Goal: Task Accomplishment & Management: Manage account settings

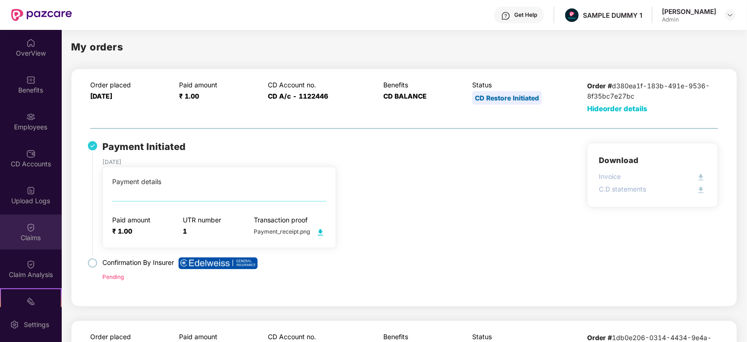
click at [30, 237] on div "Claims" at bounding box center [31, 237] width 62 height 9
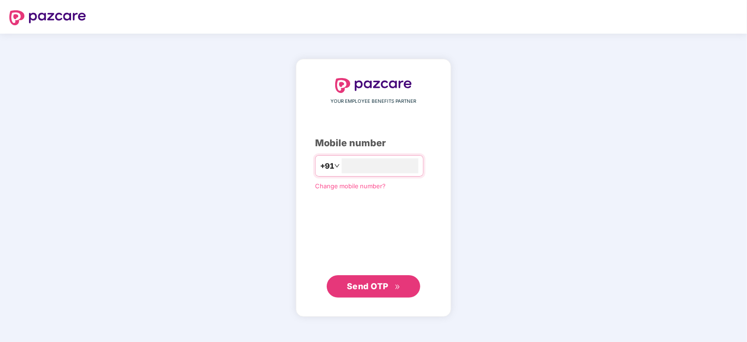
type input "**********"
click at [377, 289] on span "Send OTP" at bounding box center [368, 286] width 42 height 10
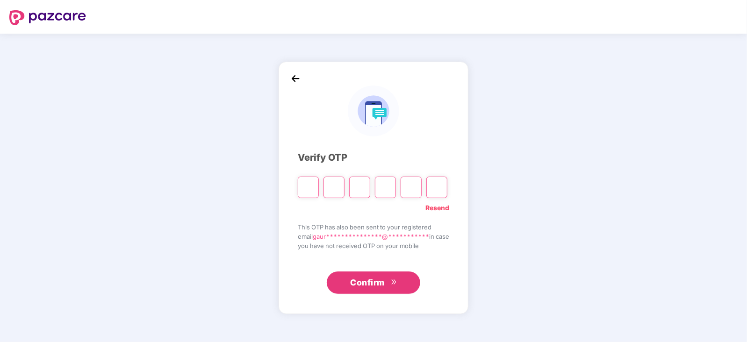
type input "*"
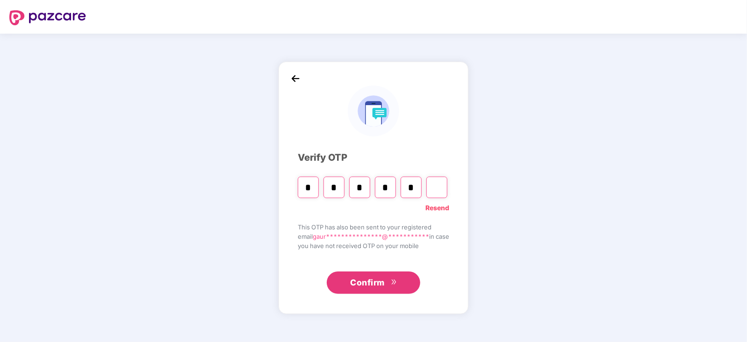
type input "*"
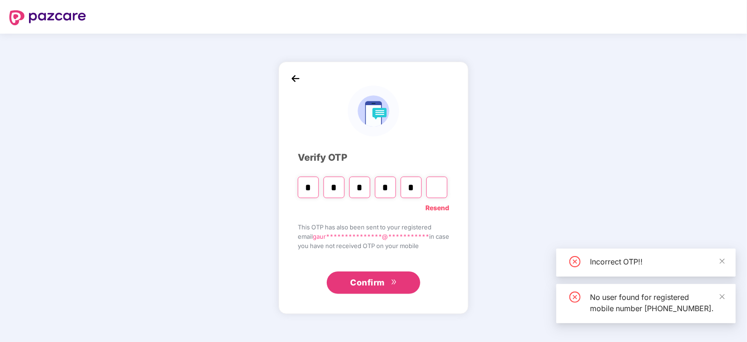
type input "*"
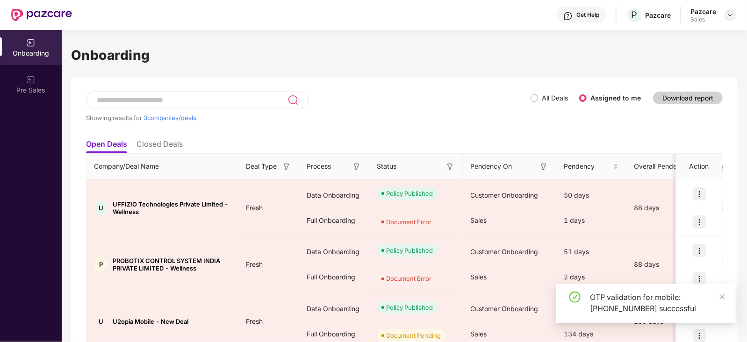
click at [730, 15] on img at bounding box center [729, 14] width 7 height 7
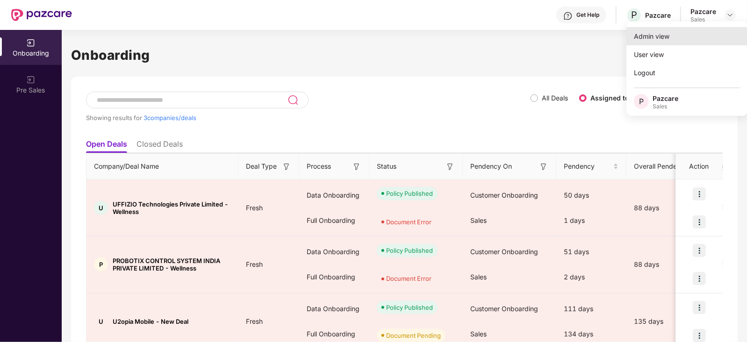
click at [655, 36] on div "Admin view" at bounding box center [687, 36] width 122 height 18
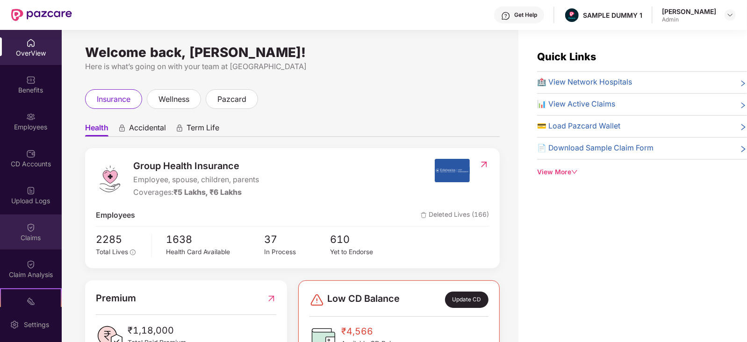
click at [23, 241] on div "Claims" at bounding box center [31, 237] width 62 height 9
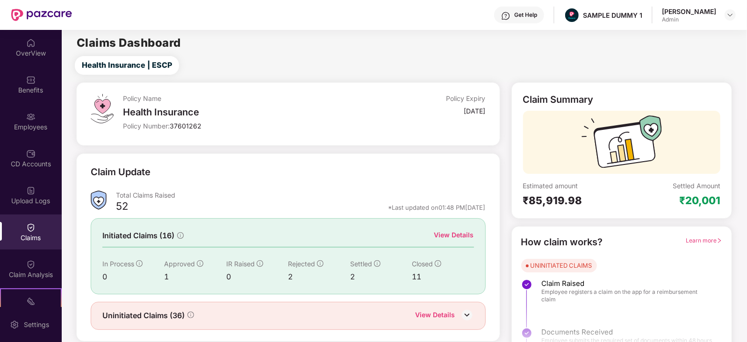
click at [463, 234] on div "View Details" at bounding box center [454, 235] width 40 height 10
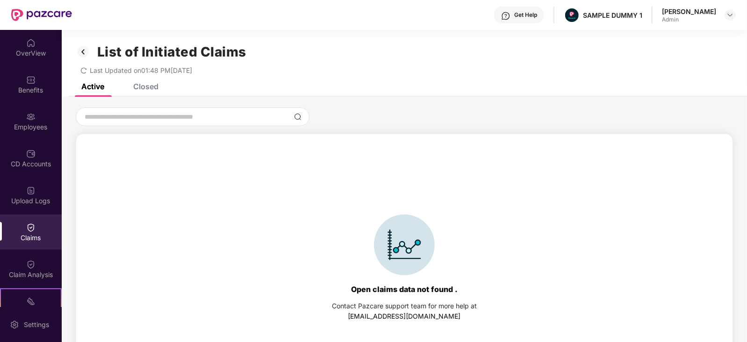
click at [145, 86] on div "Closed" at bounding box center [145, 86] width 25 height 9
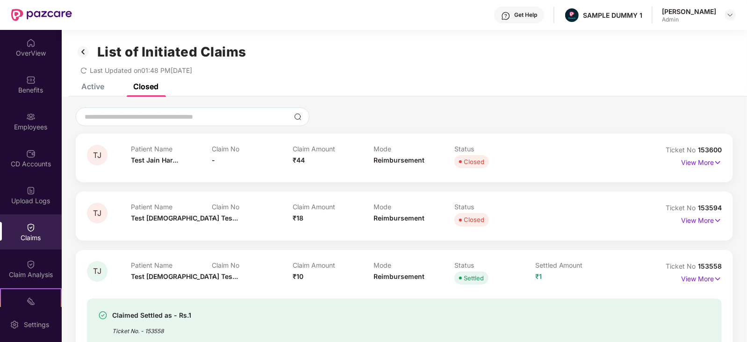
click at [93, 86] on div "Active" at bounding box center [92, 86] width 23 height 9
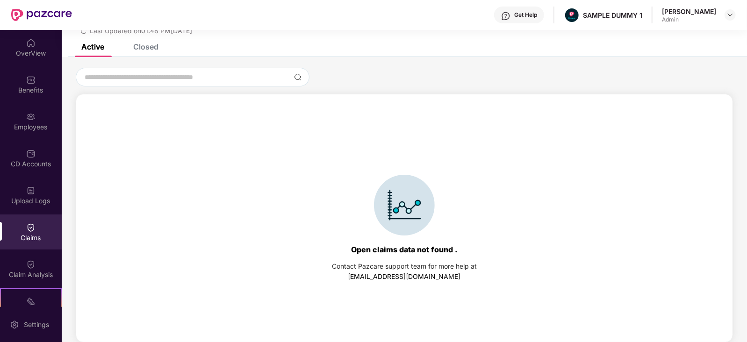
scroll to position [40, 0]
click at [140, 50] on div "Closed" at bounding box center [145, 46] width 25 height 9
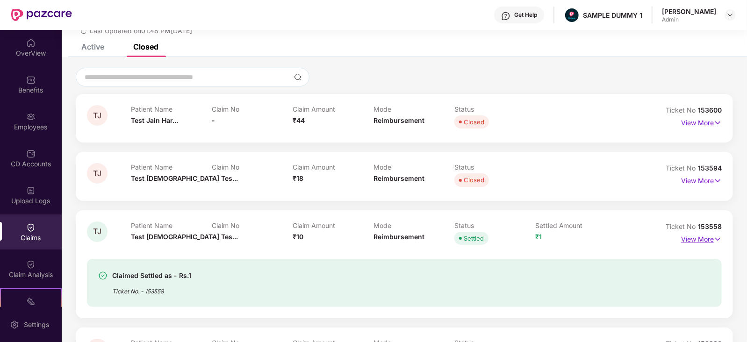
click at [698, 232] on p "View More" at bounding box center [701, 238] width 41 height 13
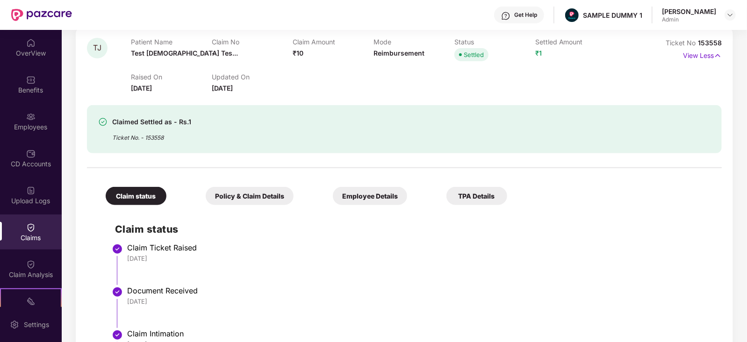
scroll to position [179, 0]
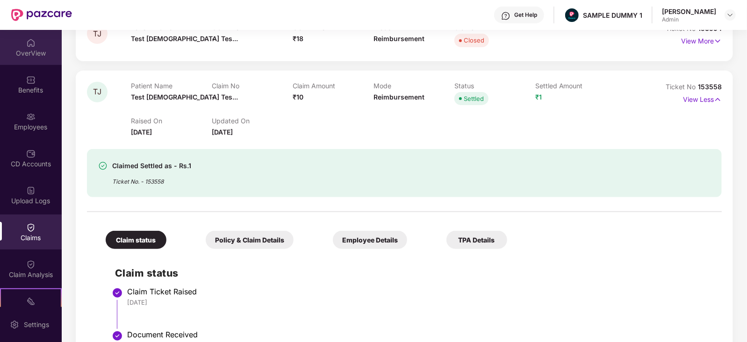
click at [29, 45] on img at bounding box center [30, 42] width 9 height 9
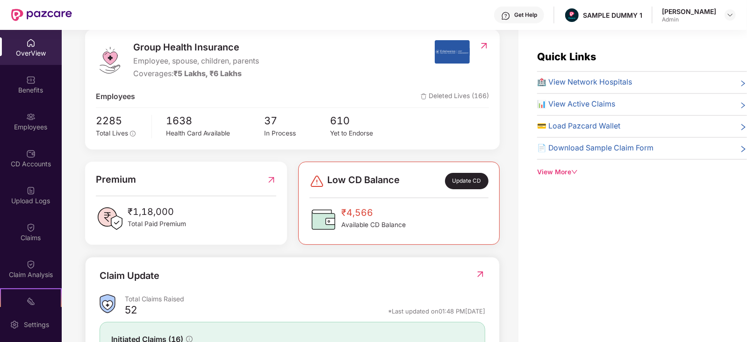
scroll to position [119, 0]
drag, startPoint x: 131, startPoint y: 212, endPoint x: 188, endPoint y: 210, distance: 57.0
click at [188, 210] on div "₹1,18,000 Total Paid Premium" at bounding box center [186, 219] width 180 height 28
drag, startPoint x: 379, startPoint y: 209, endPoint x: 338, endPoint y: 208, distance: 40.7
click at [338, 208] on div "₹4,566 Available CD Balance" at bounding box center [357, 220] width 96 height 28
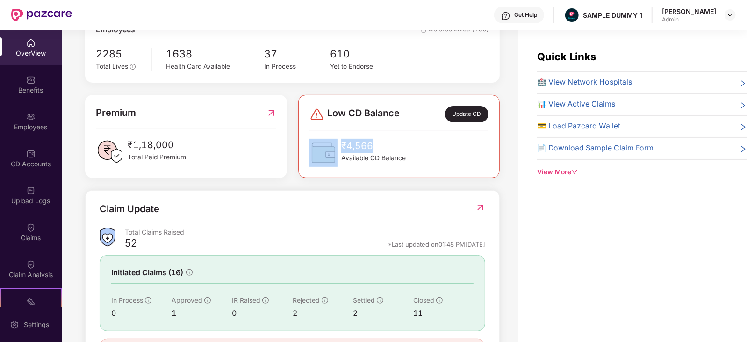
scroll to position [189, 0]
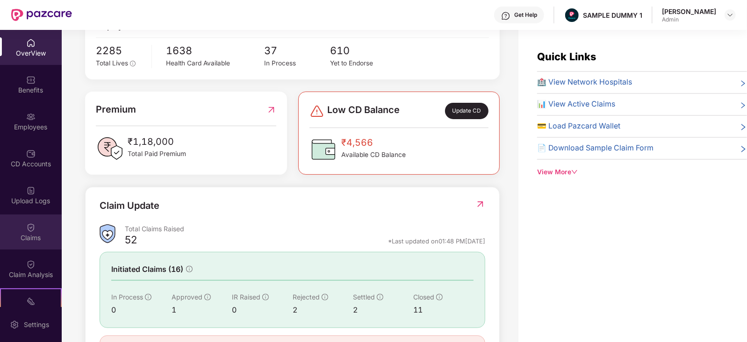
click at [26, 238] on div "Claims" at bounding box center [31, 237] width 62 height 9
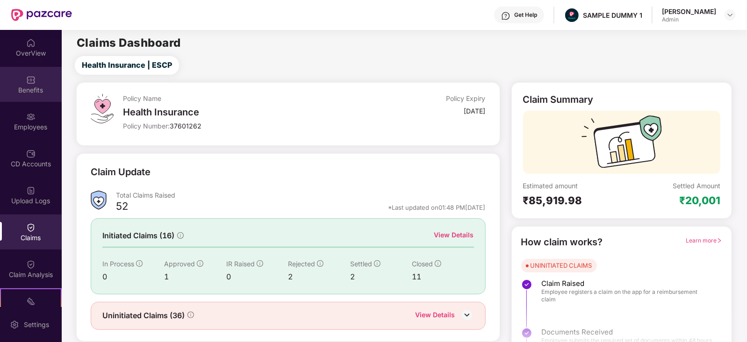
click at [26, 82] on img at bounding box center [30, 79] width 9 height 9
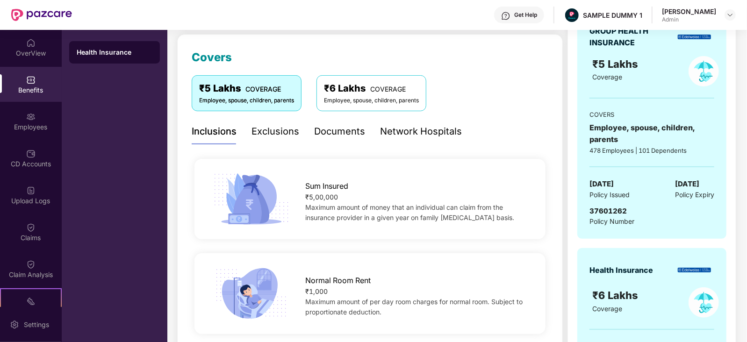
scroll to position [0, 0]
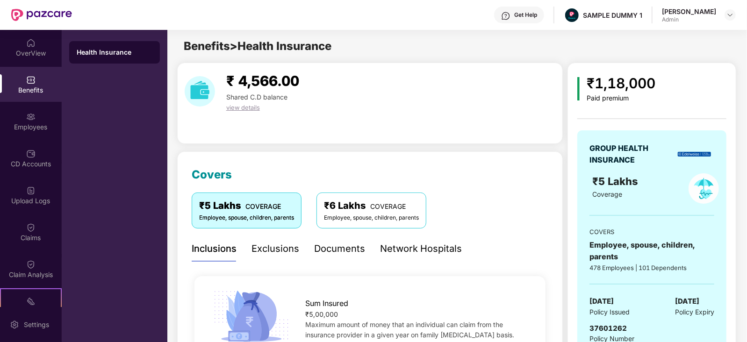
click at [264, 251] on div "Exclusions" at bounding box center [275, 249] width 48 height 14
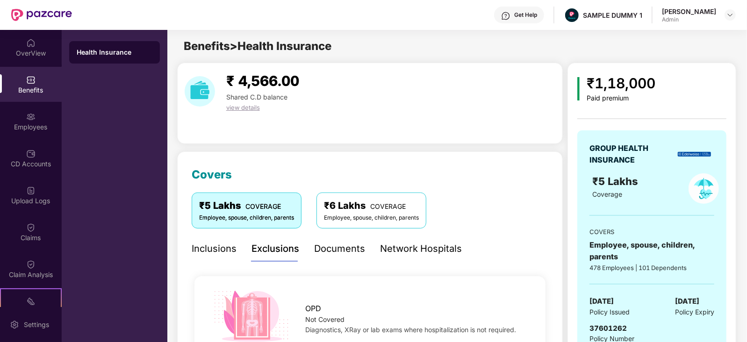
click at [330, 246] on div "Documents" at bounding box center [339, 249] width 51 height 14
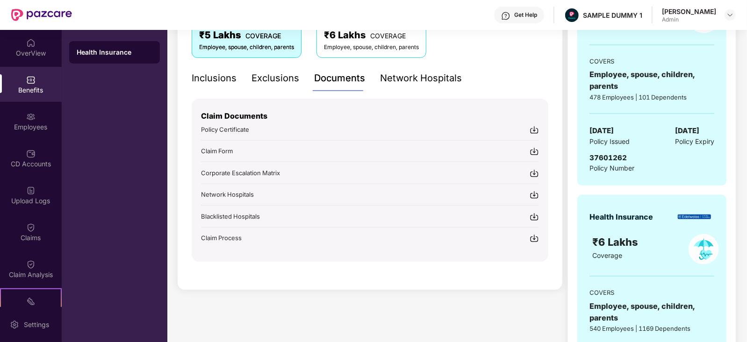
scroll to position [172, 0]
click at [535, 126] on img at bounding box center [534, 128] width 9 height 9
click at [533, 172] on img at bounding box center [534, 172] width 9 height 9
click at [415, 77] on div "Network Hospitals" at bounding box center [421, 77] width 82 height 14
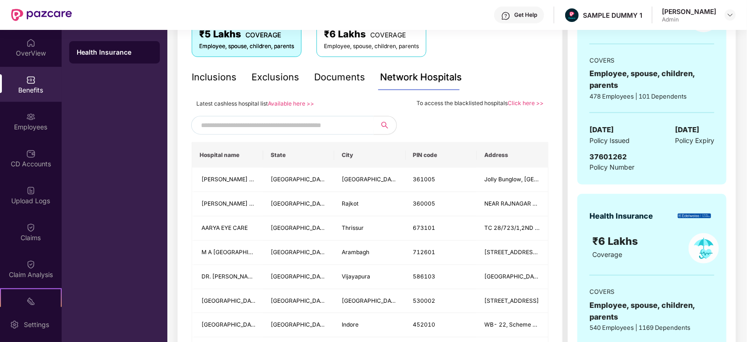
click at [525, 104] on link "Click here >>" at bounding box center [526, 103] width 36 height 7
click at [30, 129] on div "Employees" at bounding box center [31, 126] width 62 height 9
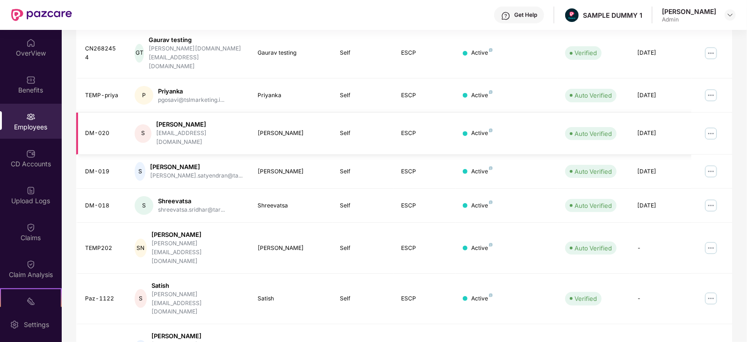
scroll to position [0, 0]
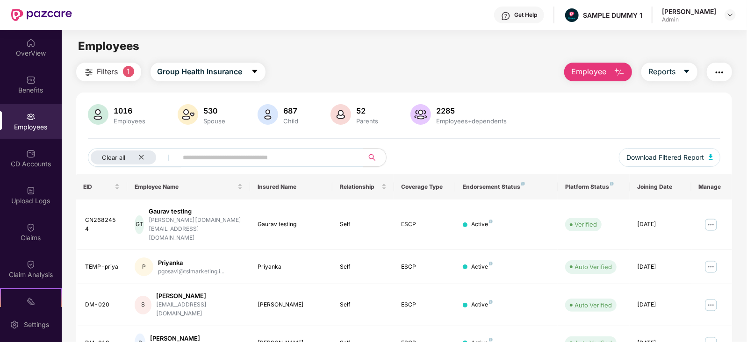
click at [586, 69] on span "Employee" at bounding box center [588, 72] width 35 height 12
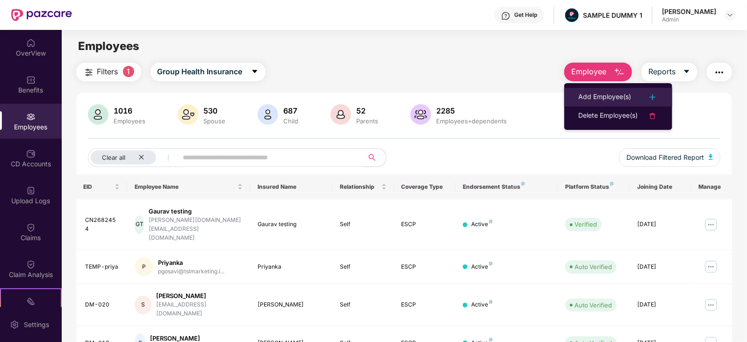
click at [587, 96] on div "Add Employee(s)" at bounding box center [604, 97] width 53 height 11
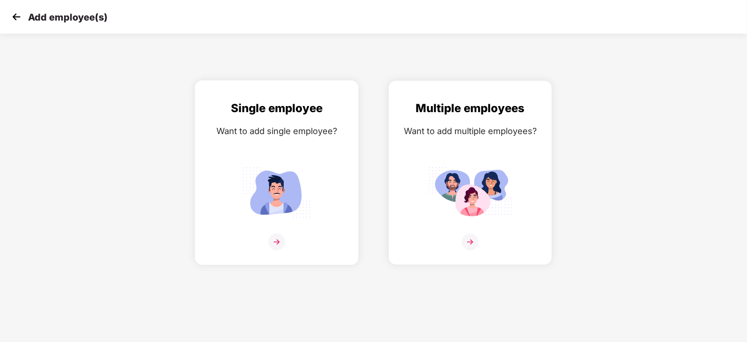
click at [280, 251] on img at bounding box center [276, 242] width 17 height 17
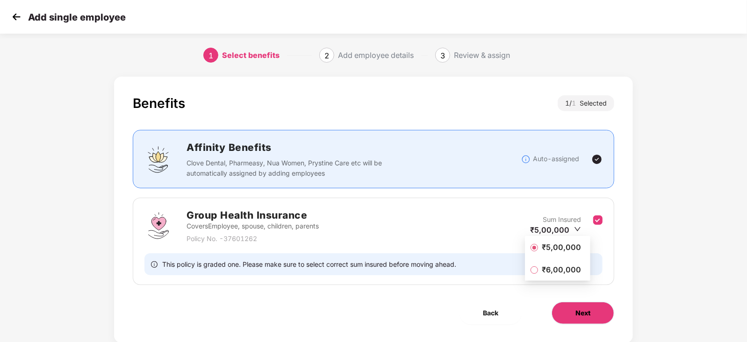
click at [581, 309] on span "Next" at bounding box center [582, 313] width 15 height 10
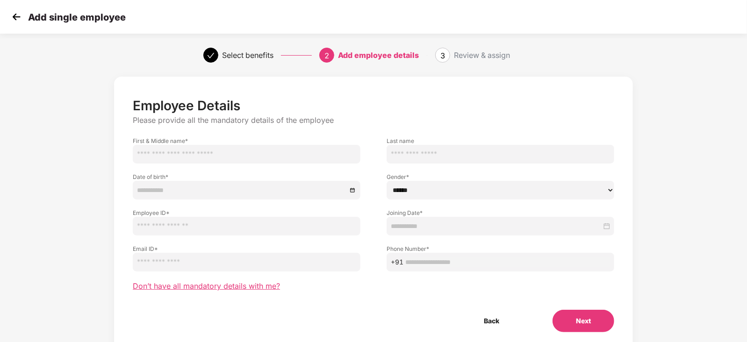
click at [192, 288] on span "Don’t have all mandatory details with me?" at bounding box center [206, 286] width 147 height 10
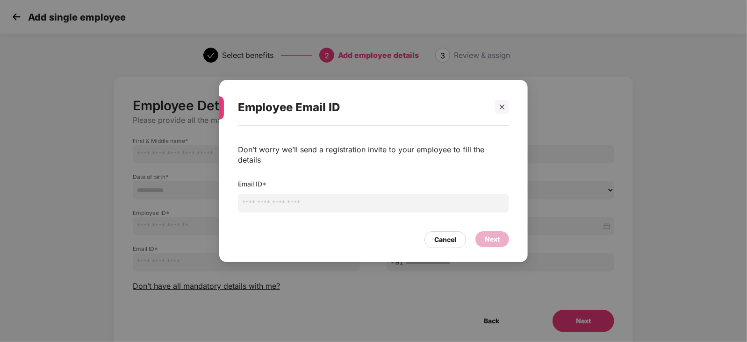
click at [271, 199] on input "email" at bounding box center [373, 203] width 271 height 19
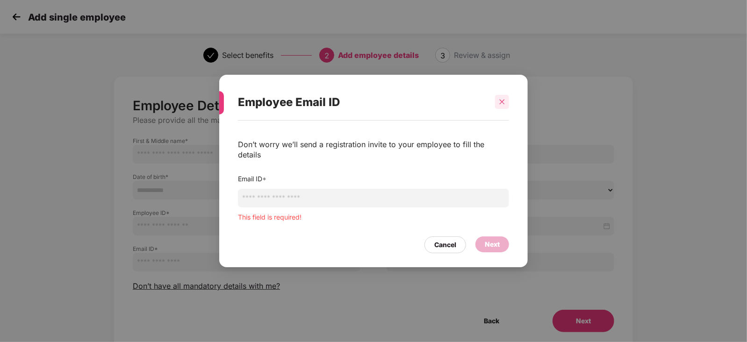
click at [501, 109] on div at bounding box center [502, 102] width 14 height 14
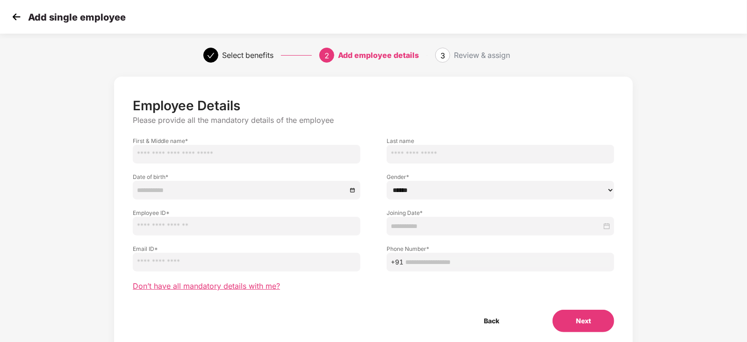
click at [236, 285] on span "Don’t have all mandatory details with me?" at bounding box center [206, 286] width 147 height 10
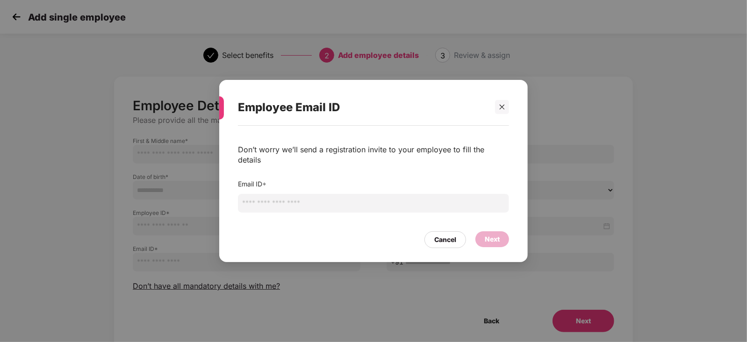
click at [294, 197] on input "email" at bounding box center [373, 203] width 271 height 19
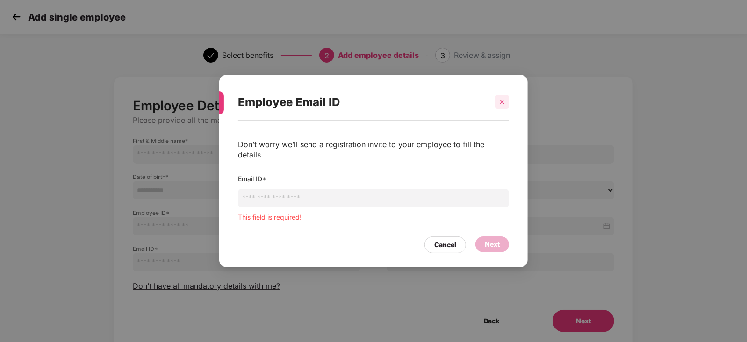
click at [502, 109] on div at bounding box center [502, 102] width 14 height 14
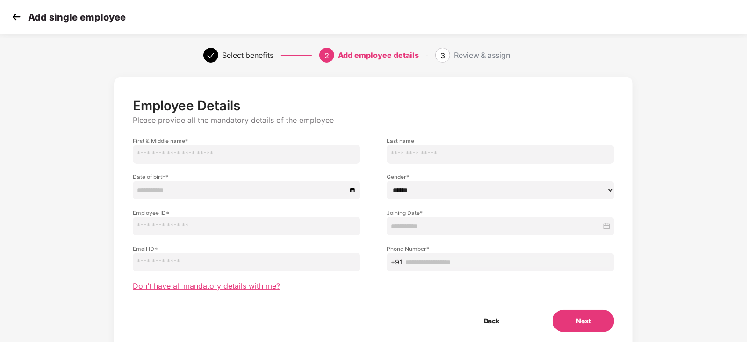
click at [210, 286] on span "Don’t have all mandatory details with me?" at bounding box center [206, 286] width 147 height 10
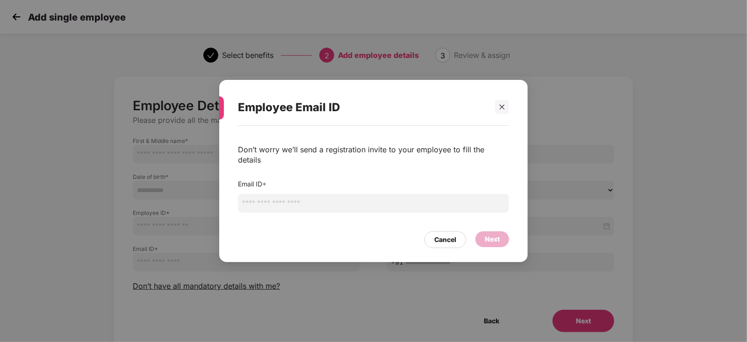
click at [286, 197] on input "email" at bounding box center [373, 203] width 271 height 19
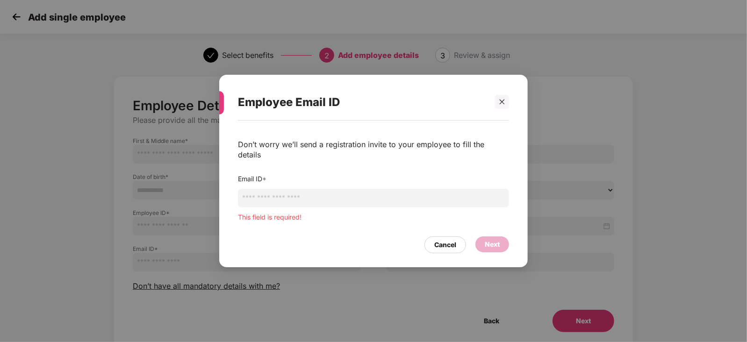
click at [324, 223] on div "Don’t worry we’ll send a registration invite to your employee to fill the detai…" at bounding box center [373, 189] width 308 height 137
click at [504, 109] on div at bounding box center [502, 102] width 14 height 14
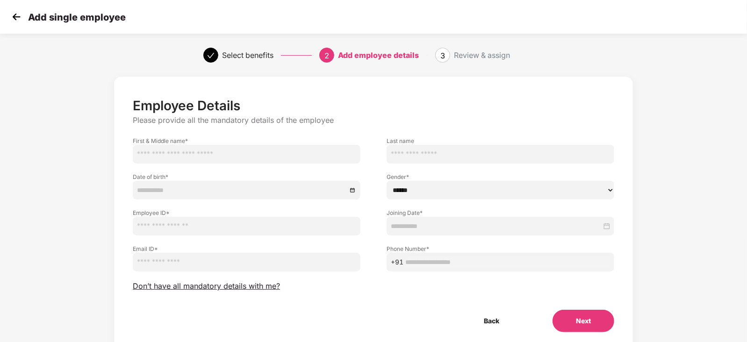
click at [16, 16] on img at bounding box center [16, 17] width 14 height 14
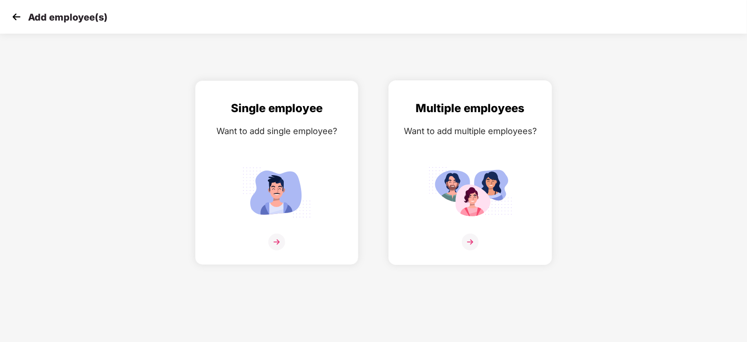
click at [473, 251] on img at bounding box center [470, 242] width 17 height 17
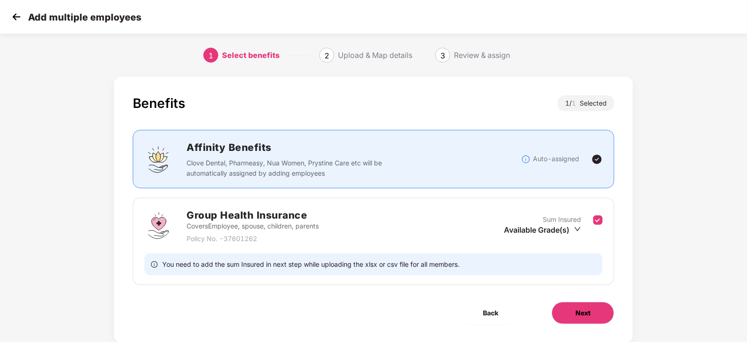
click at [575, 308] on span "Next" at bounding box center [582, 313] width 15 height 10
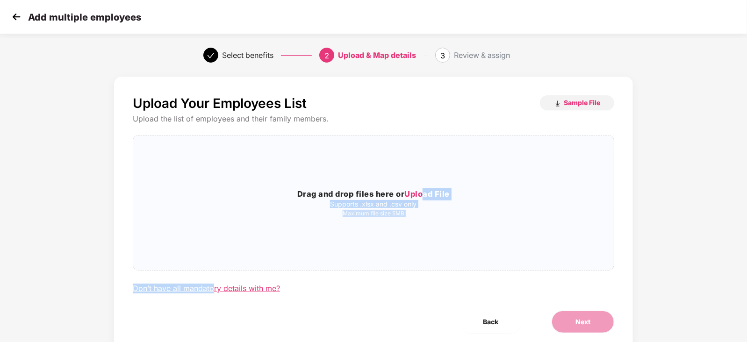
drag, startPoint x: 427, startPoint y: 195, endPoint x: 213, endPoint y: 289, distance: 233.9
click at [213, 289] on div "Upload Your Employees List Sample File Upload the list of employees and their f…" at bounding box center [373, 194] width 481 height 199
click at [213, 289] on div "Don’t have all mandatory details with me?" at bounding box center [206, 289] width 147 height 10
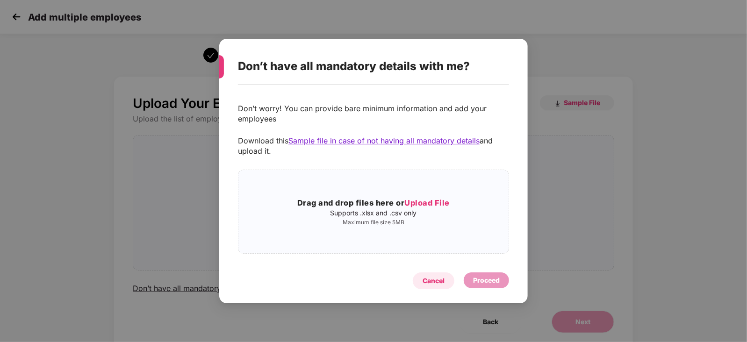
click at [430, 283] on div "Cancel" at bounding box center [433, 281] width 22 height 10
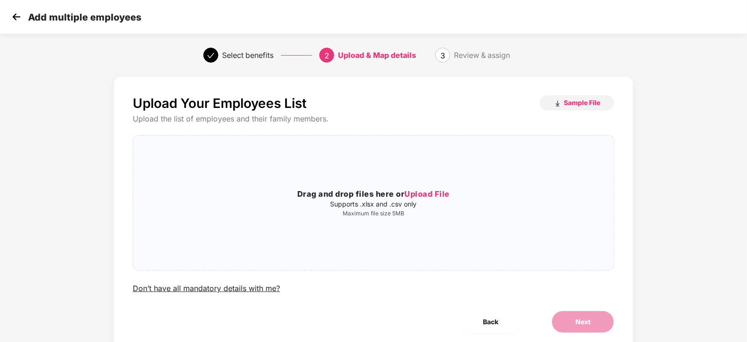
click at [19, 18] on img at bounding box center [16, 17] width 14 height 14
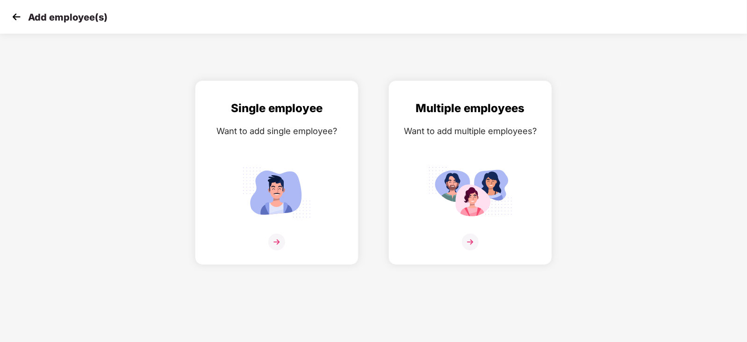
click at [19, 18] on img at bounding box center [16, 17] width 14 height 14
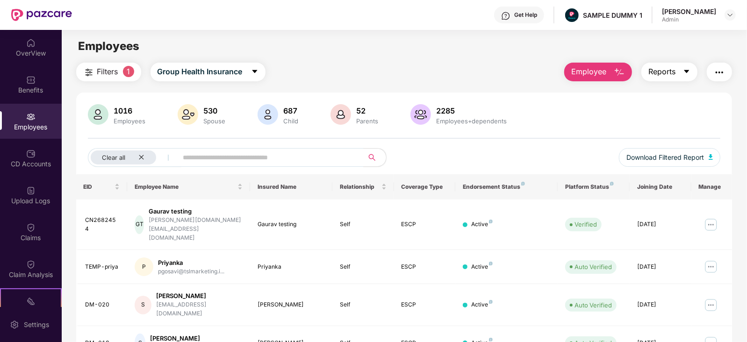
click at [687, 73] on icon "caret-down" at bounding box center [686, 71] width 7 height 7
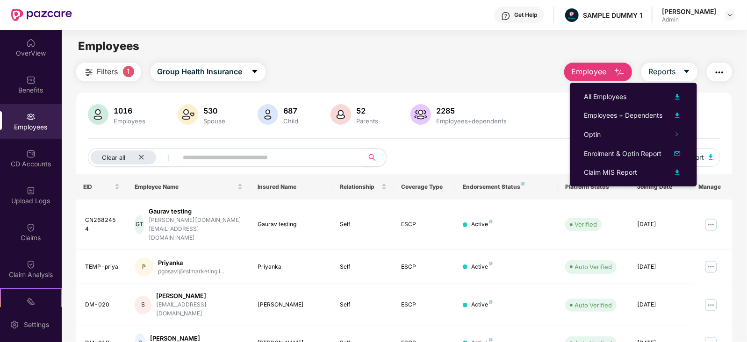
click at [716, 73] on img "button" at bounding box center [719, 72] width 11 height 11
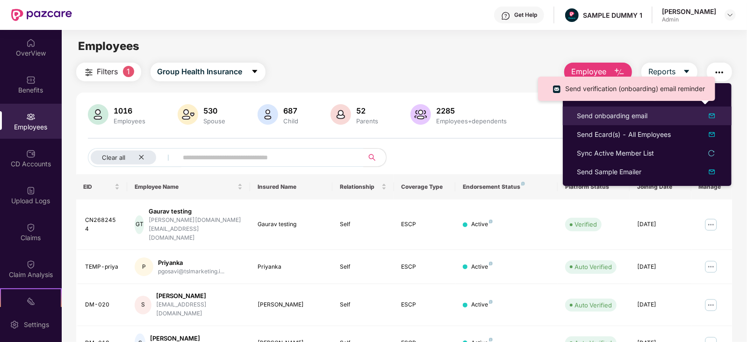
click at [637, 113] on div "Send onboarding email" at bounding box center [612, 116] width 71 height 10
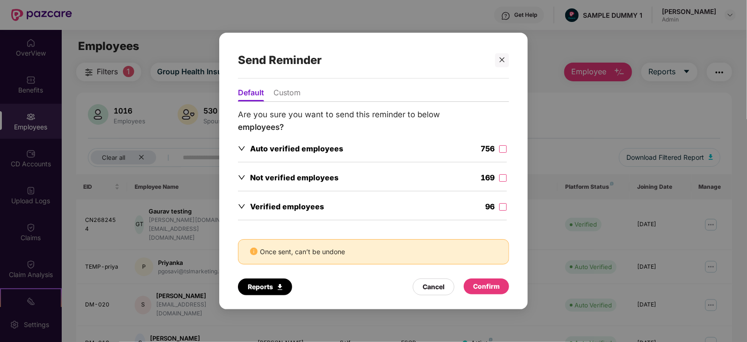
click at [280, 96] on li "Custom" at bounding box center [286, 95] width 27 height 14
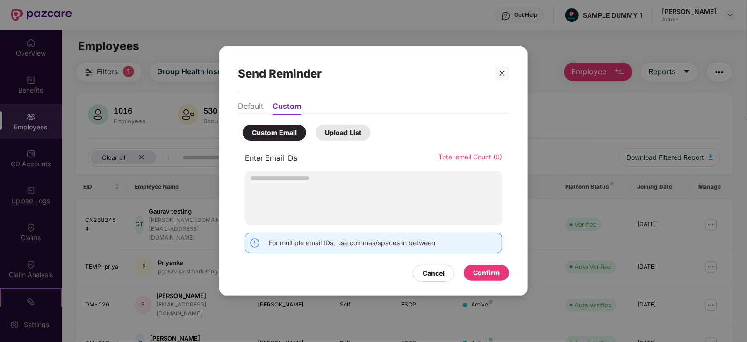
click at [280, 181] on input "text" at bounding box center [373, 178] width 257 height 14
click at [506, 73] on div at bounding box center [502, 73] width 14 height 14
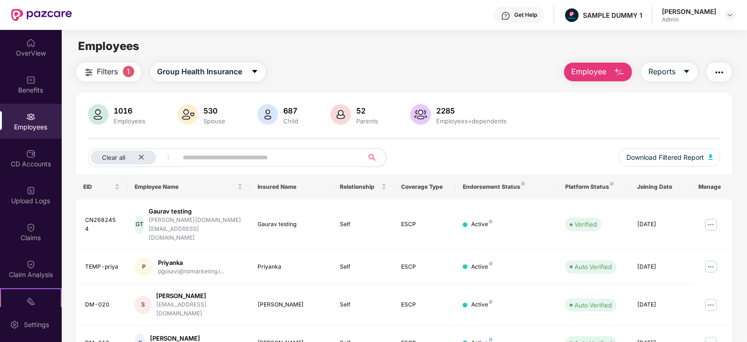
click at [716, 76] on img "button" at bounding box center [719, 72] width 11 height 11
click at [548, 145] on div "1016 Employees 530 Spouse 687 Child 52 Parents 2285 Employees+dependents Clear …" at bounding box center [404, 139] width 656 height 70
click at [710, 217] on img at bounding box center [710, 224] width 15 height 15
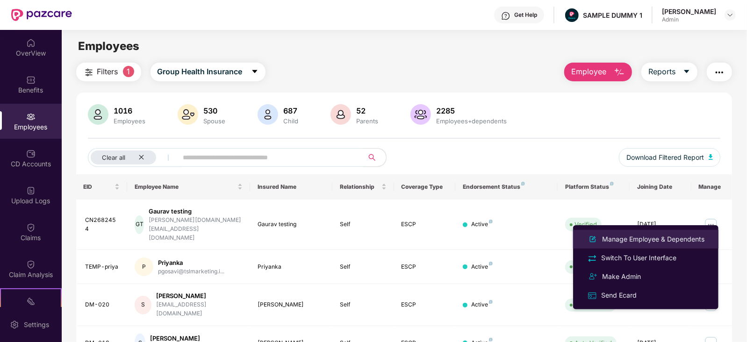
click at [616, 239] on div "Manage Employee & Dependents" at bounding box center [653, 239] width 106 height 10
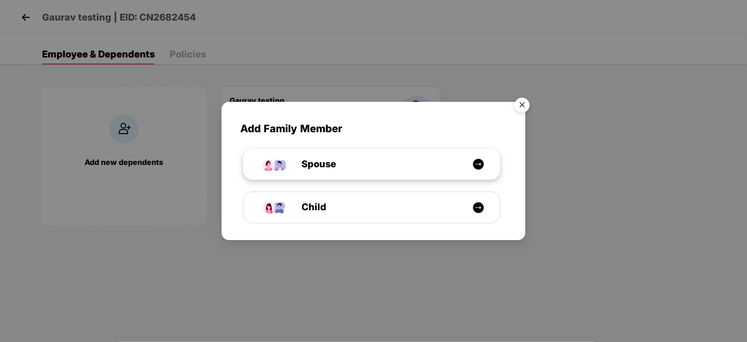
click at [373, 162] on div "Spouse" at bounding box center [376, 164] width 192 height 14
select select "****"
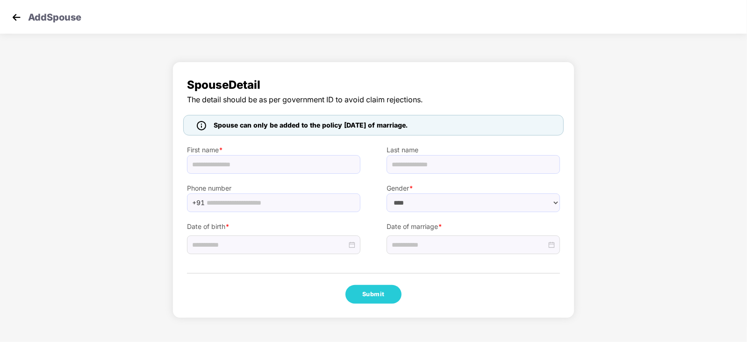
click at [16, 15] on img at bounding box center [16, 17] width 14 height 14
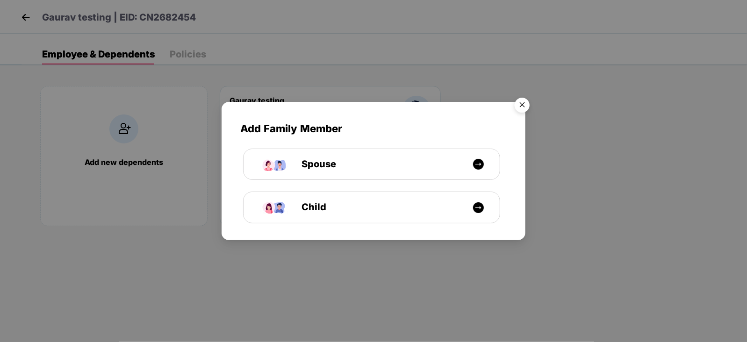
click at [525, 104] on img "Close" at bounding box center [522, 106] width 26 height 26
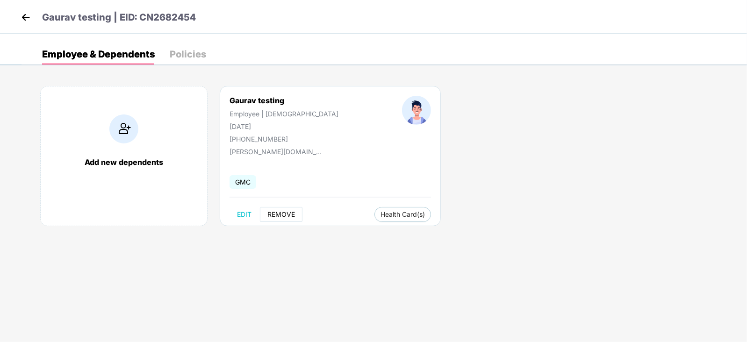
click at [281, 214] on span "REMOVE" at bounding box center [281, 214] width 28 height 7
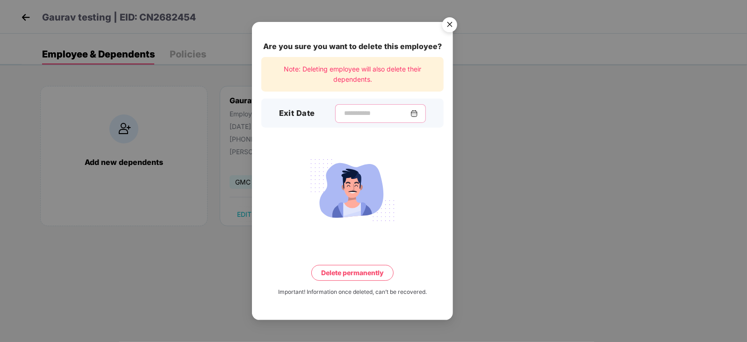
click at [364, 111] on input at bounding box center [376, 113] width 67 height 10
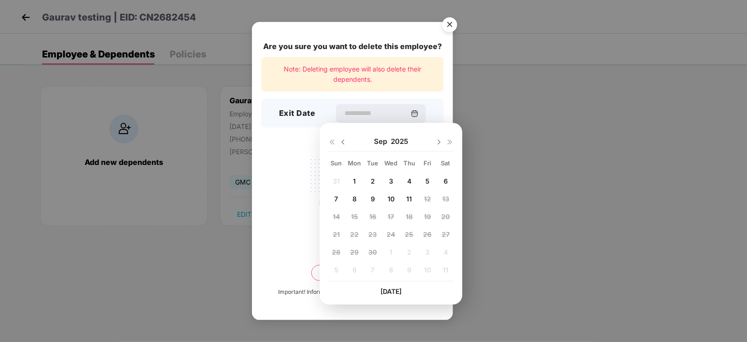
click at [481, 163] on div "Are you sure you want to delete this employee? Note: Deleting employee will als…" at bounding box center [373, 171] width 747 height 342
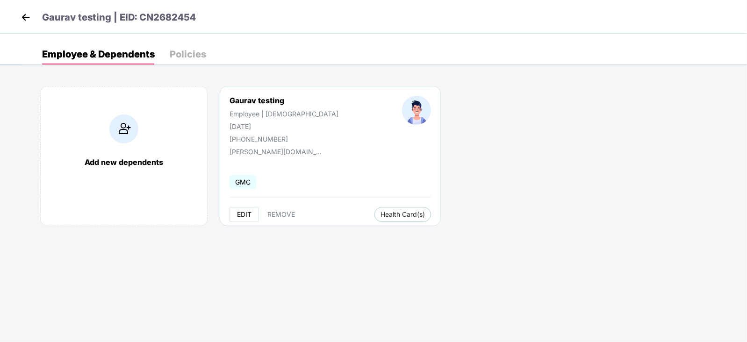
click at [249, 214] on span "EDIT" at bounding box center [244, 214] width 14 height 7
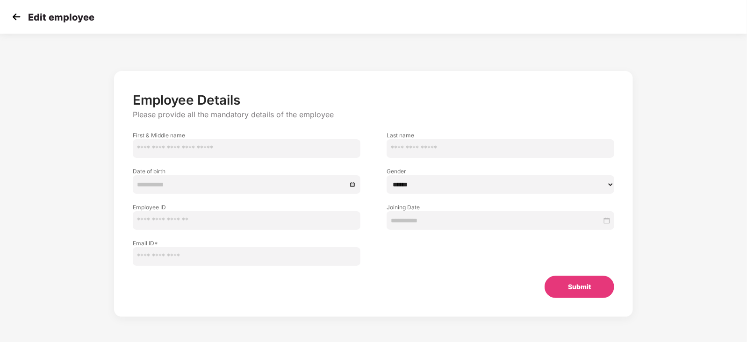
type input "******"
type input "*******"
type input "**********"
type input "*********"
type input "**********"
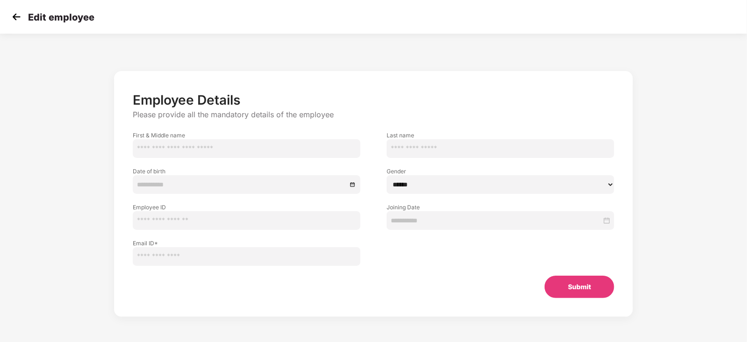
type input "**********"
click at [204, 150] on input "******" at bounding box center [247, 148] width 228 height 19
click at [14, 13] on img at bounding box center [16, 17] width 14 height 14
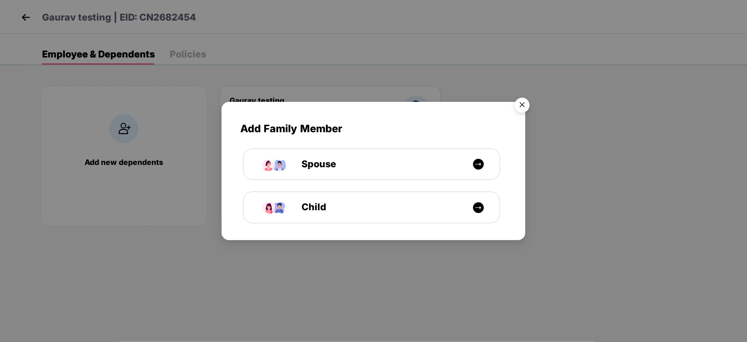
click at [14, 13] on div "Add Family Member Spouse Child" at bounding box center [373, 171] width 747 height 342
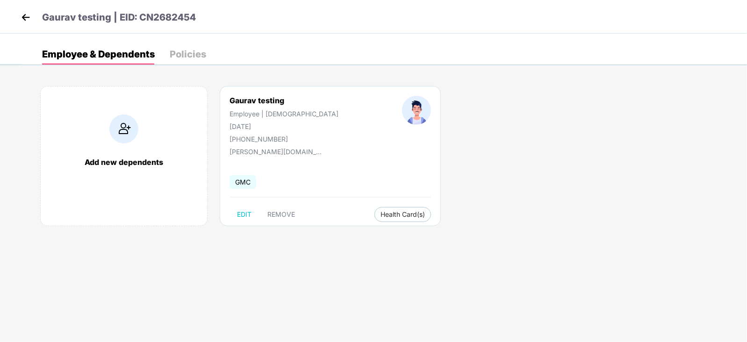
click at [28, 19] on img at bounding box center [26, 17] width 14 height 14
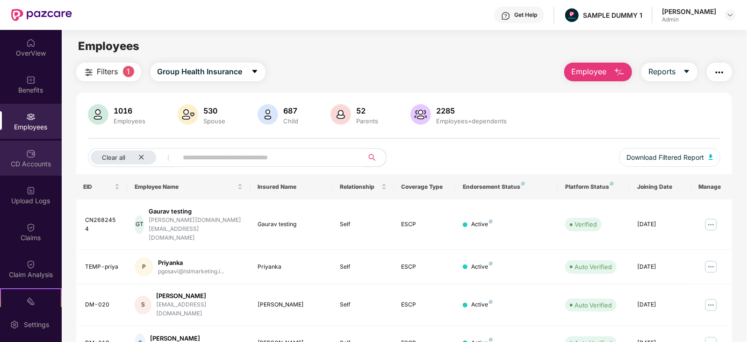
click at [26, 148] on div at bounding box center [30, 152] width 9 height 9
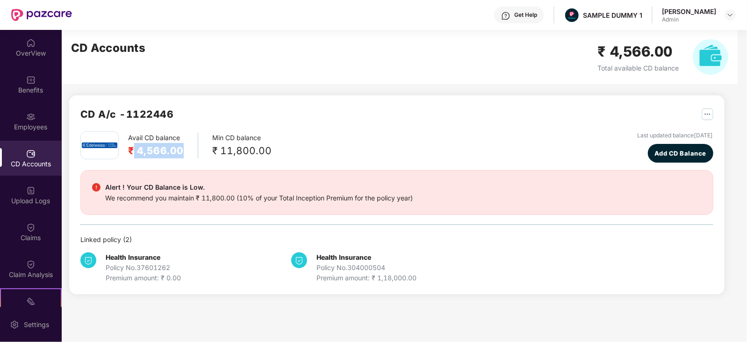
drag, startPoint x: 135, startPoint y: 147, endPoint x: 187, endPoint y: 152, distance: 52.6
click at [187, 152] on div "Avail CD balance ₹ 4,566.00" at bounding box center [163, 146] width 70 height 26
click at [224, 155] on div "₹ 11,800.00" at bounding box center [241, 150] width 59 height 15
drag, startPoint x: 137, startPoint y: 151, endPoint x: 182, endPoint y: 148, distance: 45.5
click at [182, 148] on div "Avail CD balance ₹ 4,566.00" at bounding box center [163, 146] width 70 height 26
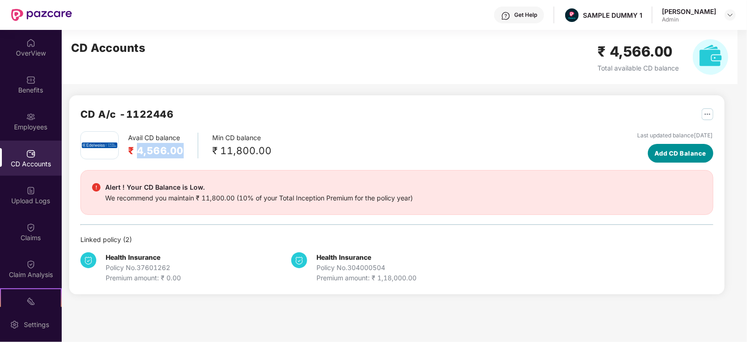
click at [654, 153] on span "Add CD Balance" at bounding box center [680, 153] width 52 height 9
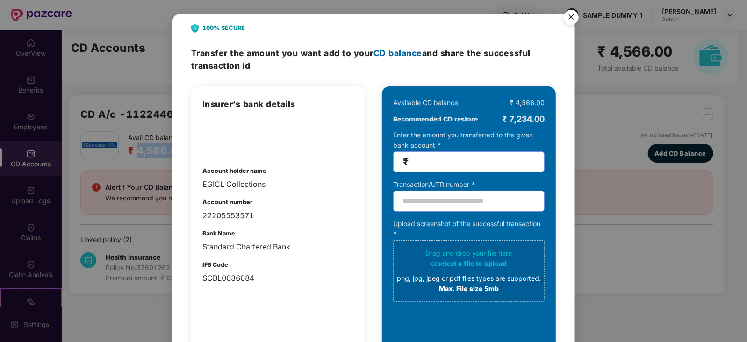
click at [569, 14] on img "Close" at bounding box center [571, 19] width 26 height 26
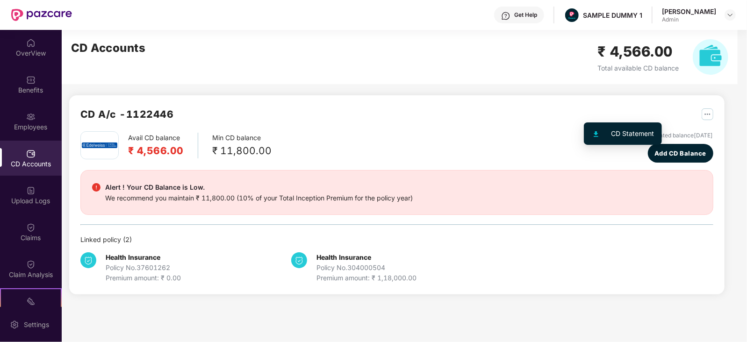
click at [597, 122] on div "CD Statement" at bounding box center [623, 133] width 78 height 22
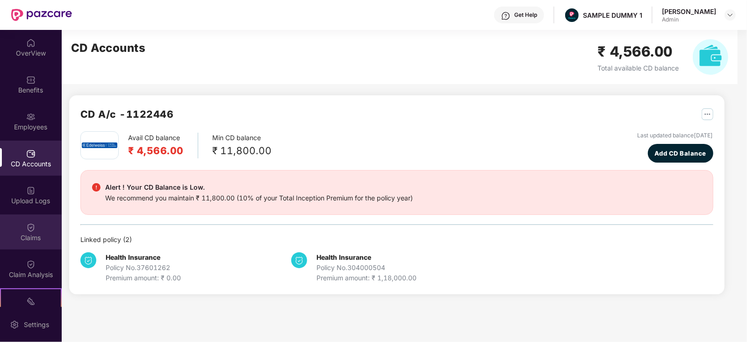
click at [21, 225] on div "Claims" at bounding box center [31, 232] width 62 height 35
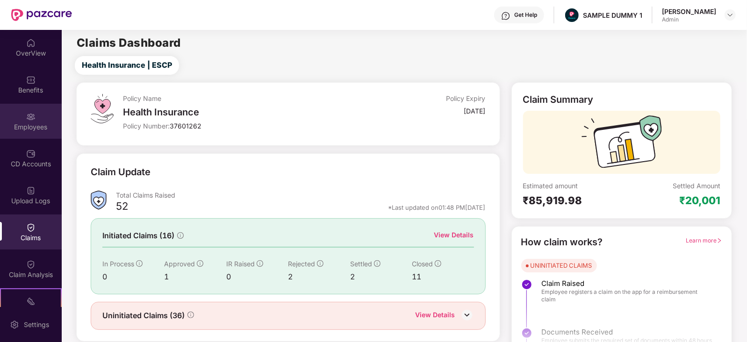
click at [29, 124] on div "Employees" at bounding box center [31, 126] width 62 height 9
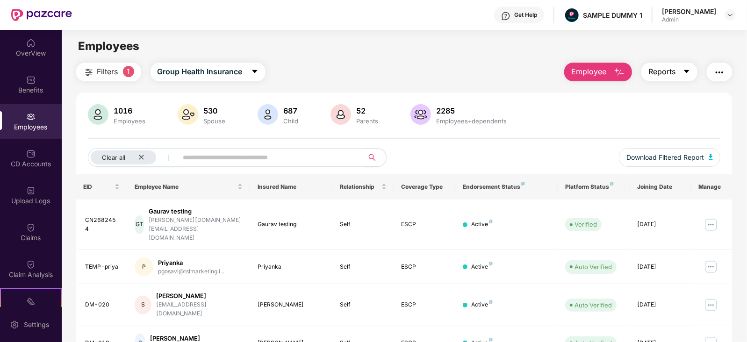
click at [678, 74] on button "Reports" at bounding box center [669, 72] width 56 height 19
click at [25, 278] on div "Claim Analysis" at bounding box center [31, 274] width 62 height 9
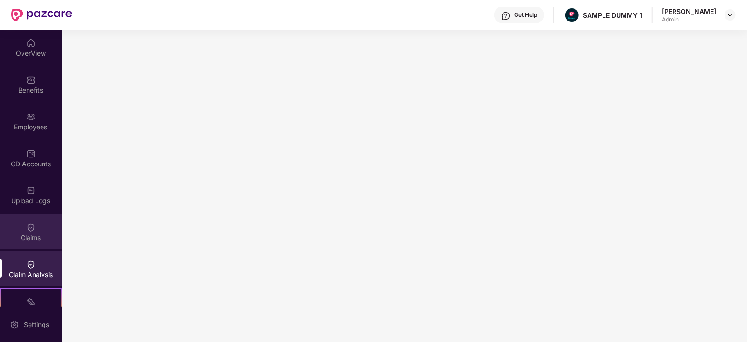
scroll to position [129, 0]
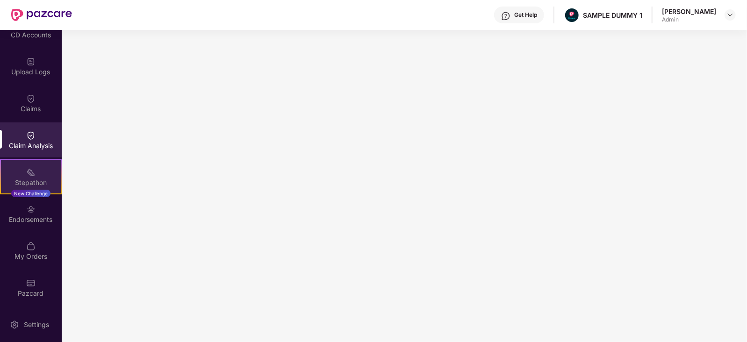
click at [21, 180] on div "Stepathon" at bounding box center [31, 182] width 60 height 9
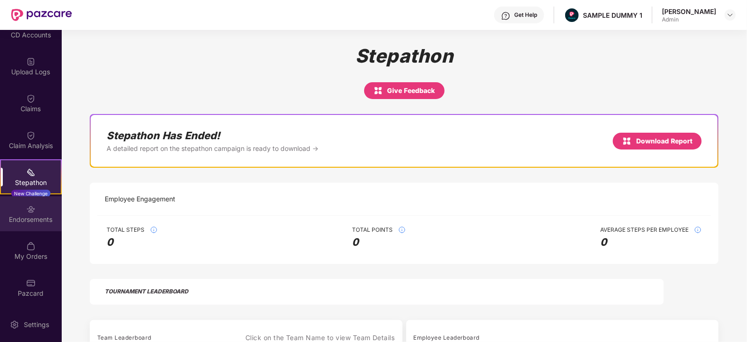
click at [38, 215] on div "Endorsements" at bounding box center [31, 219] width 62 height 9
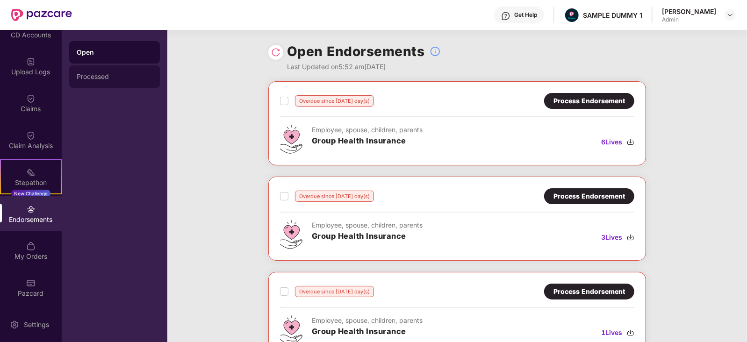
click at [124, 78] on div "Processed" at bounding box center [115, 76] width 76 height 7
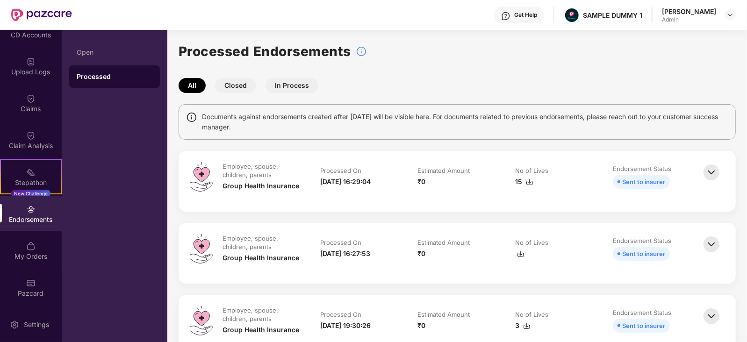
click at [712, 172] on img at bounding box center [711, 172] width 21 height 21
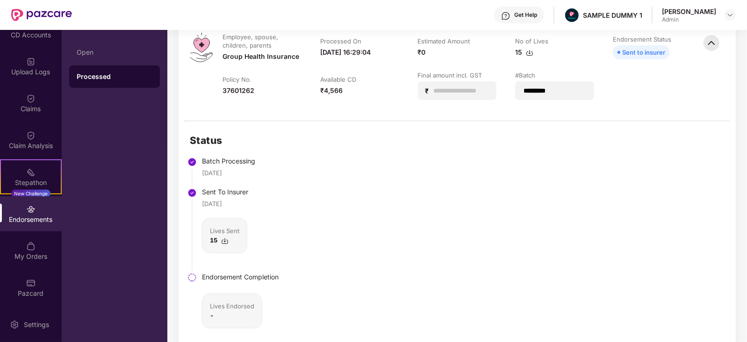
scroll to position [281, 0]
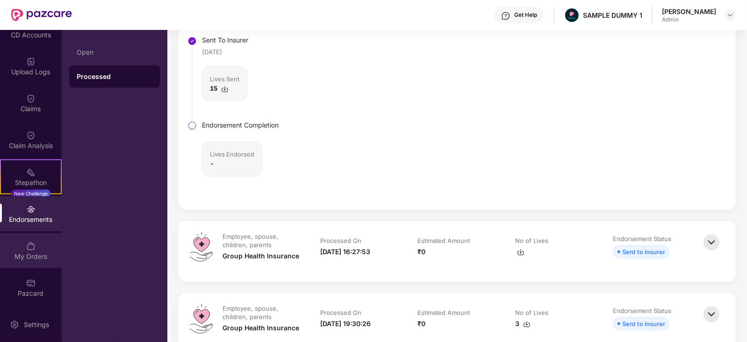
click at [23, 253] on div "My Orders" at bounding box center [31, 256] width 62 height 9
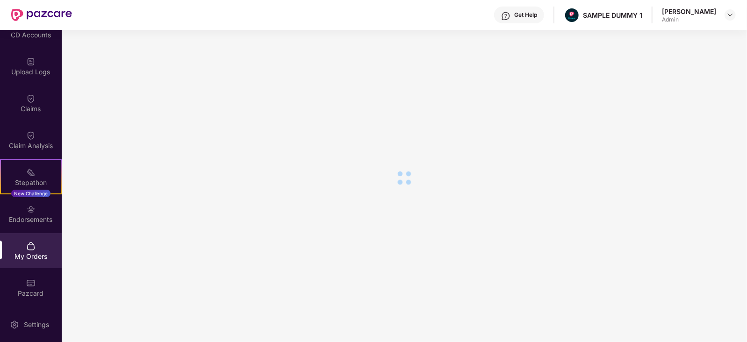
scroll to position [41, 0]
click at [16, 203] on div "Endorsements" at bounding box center [31, 213] width 62 height 35
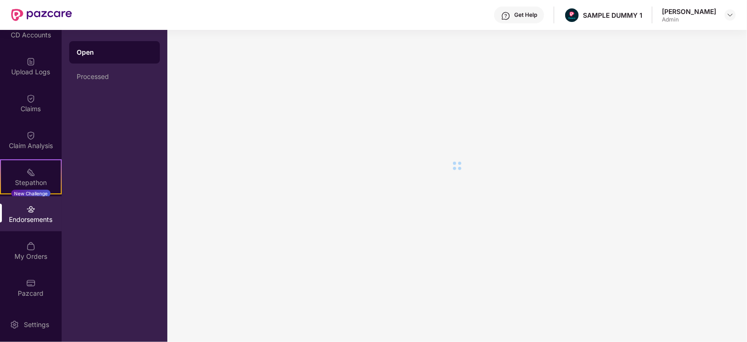
scroll to position [0, 0]
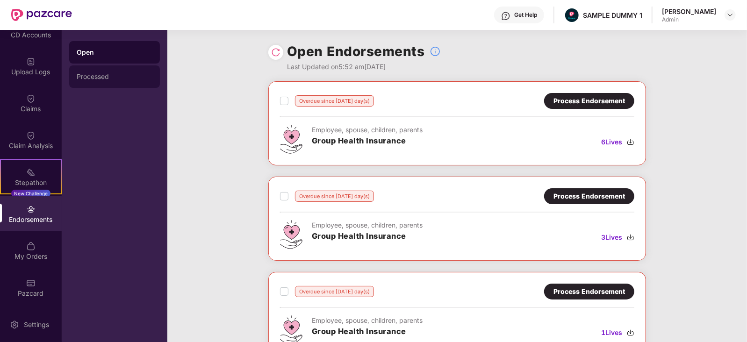
click at [110, 80] on div "Processed" at bounding box center [115, 76] width 76 height 7
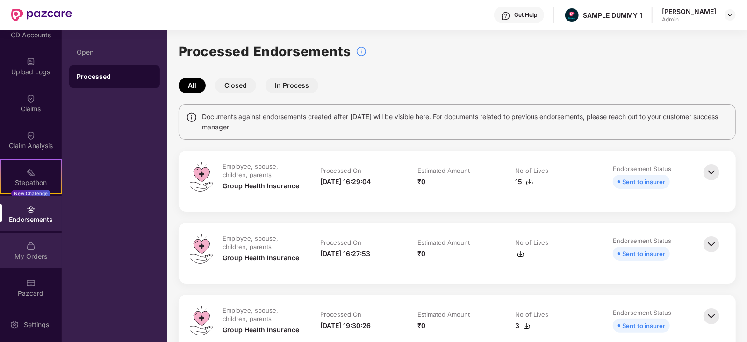
click at [37, 252] on div "My Orders" at bounding box center [31, 256] width 62 height 9
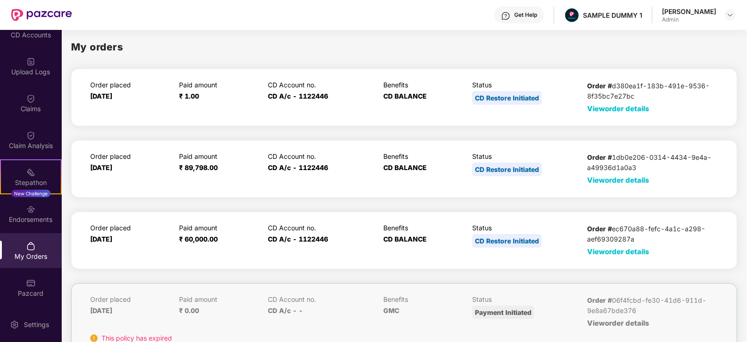
click at [596, 181] on span "View order details" at bounding box center [618, 180] width 62 height 9
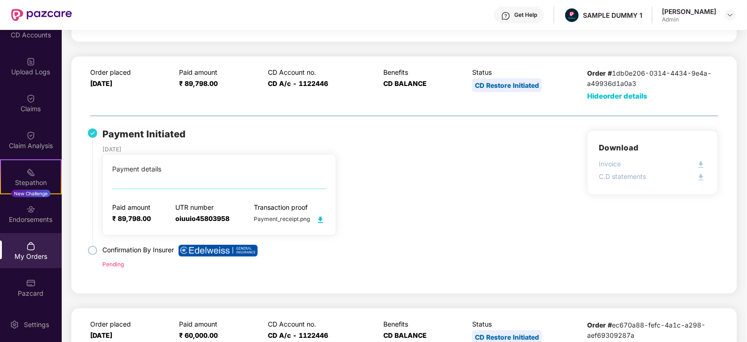
scroll to position [272, 0]
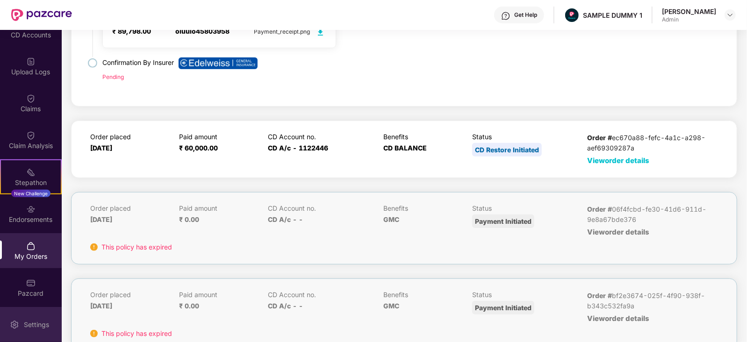
click at [26, 331] on div "Settings" at bounding box center [31, 324] width 62 height 35
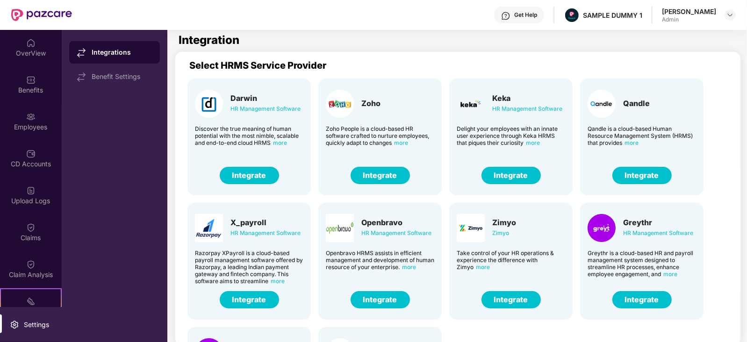
click at [508, 174] on button "Integrate" at bounding box center [510, 175] width 59 height 17
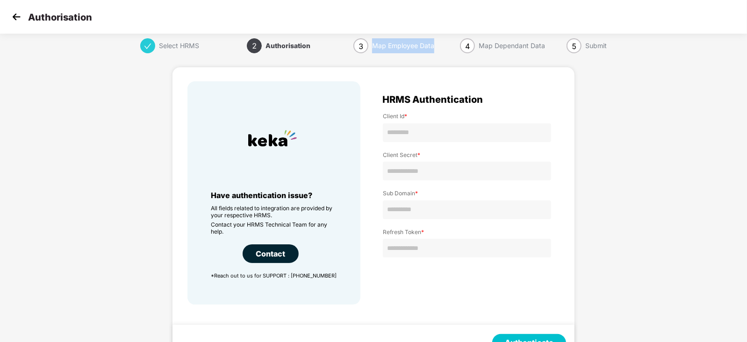
drag, startPoint x: 374, startPoint y: 43, endPoint x: 444, endPoint y: 50, distance: 70.9
click at [444, 50] on div "3 Map Employee Data" at bounding box center [406, 45] width 107 height 15
drag, startPoint x: 478, startPoint y: 44, endPoint x: 547, endPoint y: 50, distance: 69.0
click at [547, 50] on div "4 Map Dependant Data" at bounding box center [513, 45] width 107 height 15
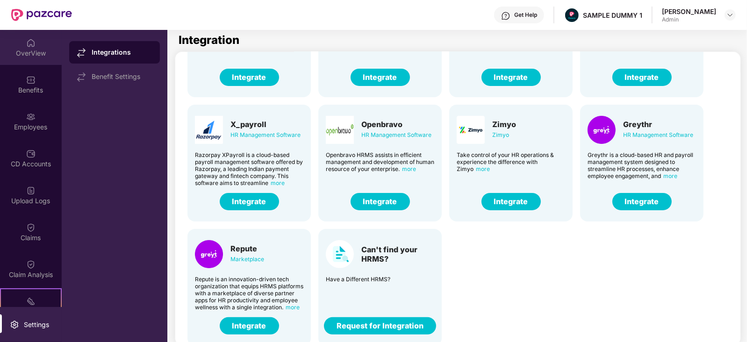
click at [23, 50] on div "OverView" at bounding box center [31, 53] width 62 height 9
